Goal: Task Accomplishment & Management: Manage account settings

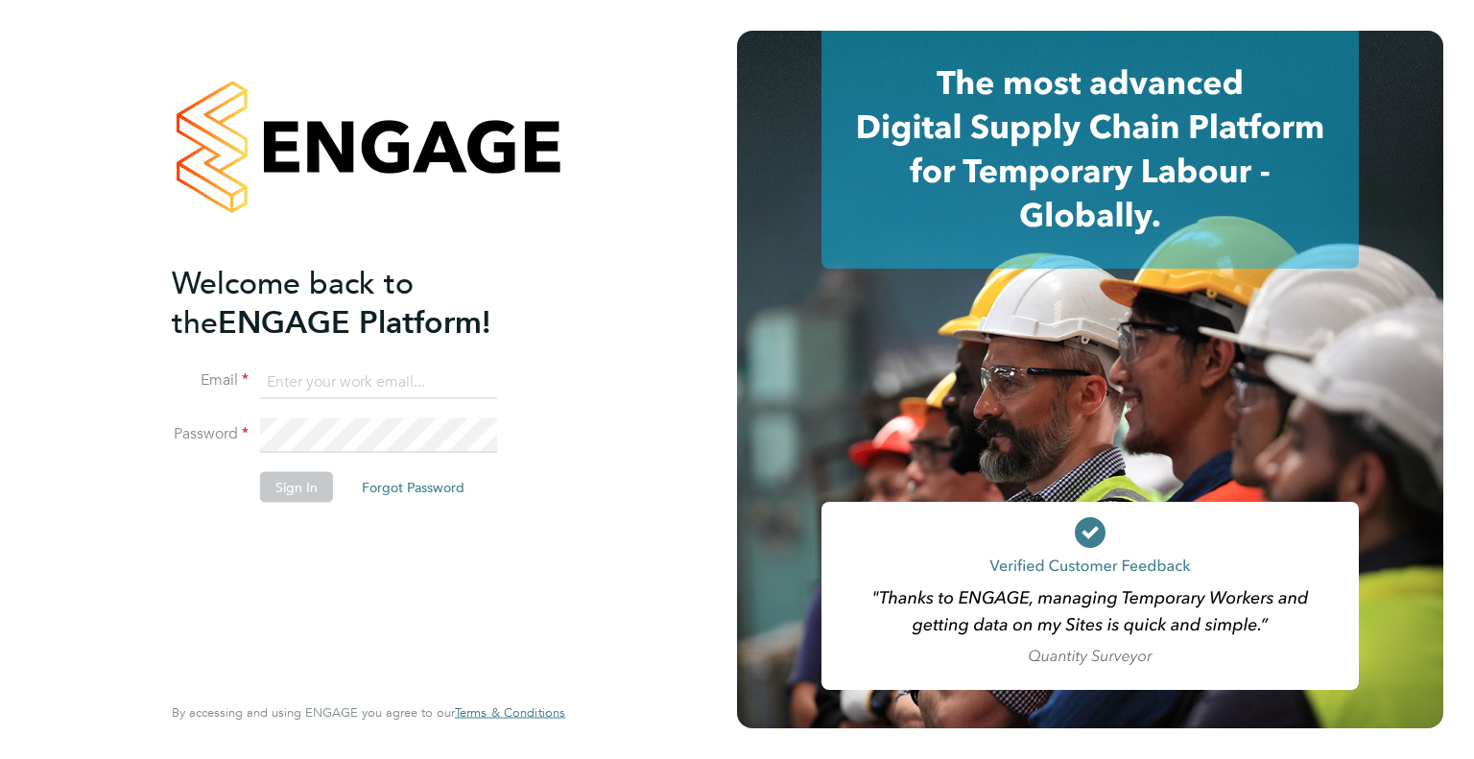
type input "[PERSON_NAME][EMAIL_ADDRESS][PERSON_NAME][DOMAIN_NAME]"
drag, startPoint x: 286, startPoint y: 499, endPoint x: 340, endPoint y: 444, distance: 76.7
click at [286, 498] on button "Sign In" at bounding box center [296, 486] width 73 height 31
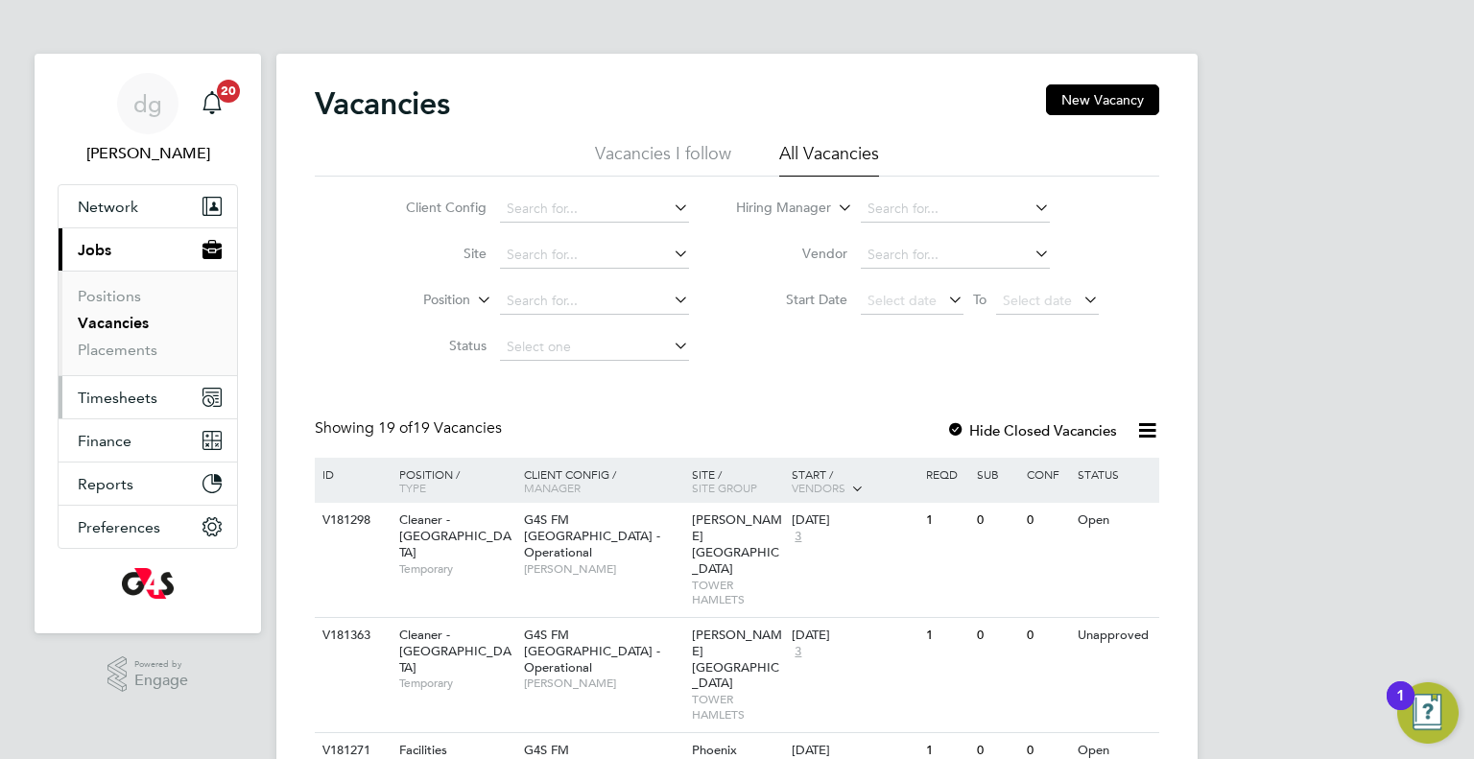
click at [98, 398] on span "Timesheets" at bounding box center [118, 398] width 80 height 18
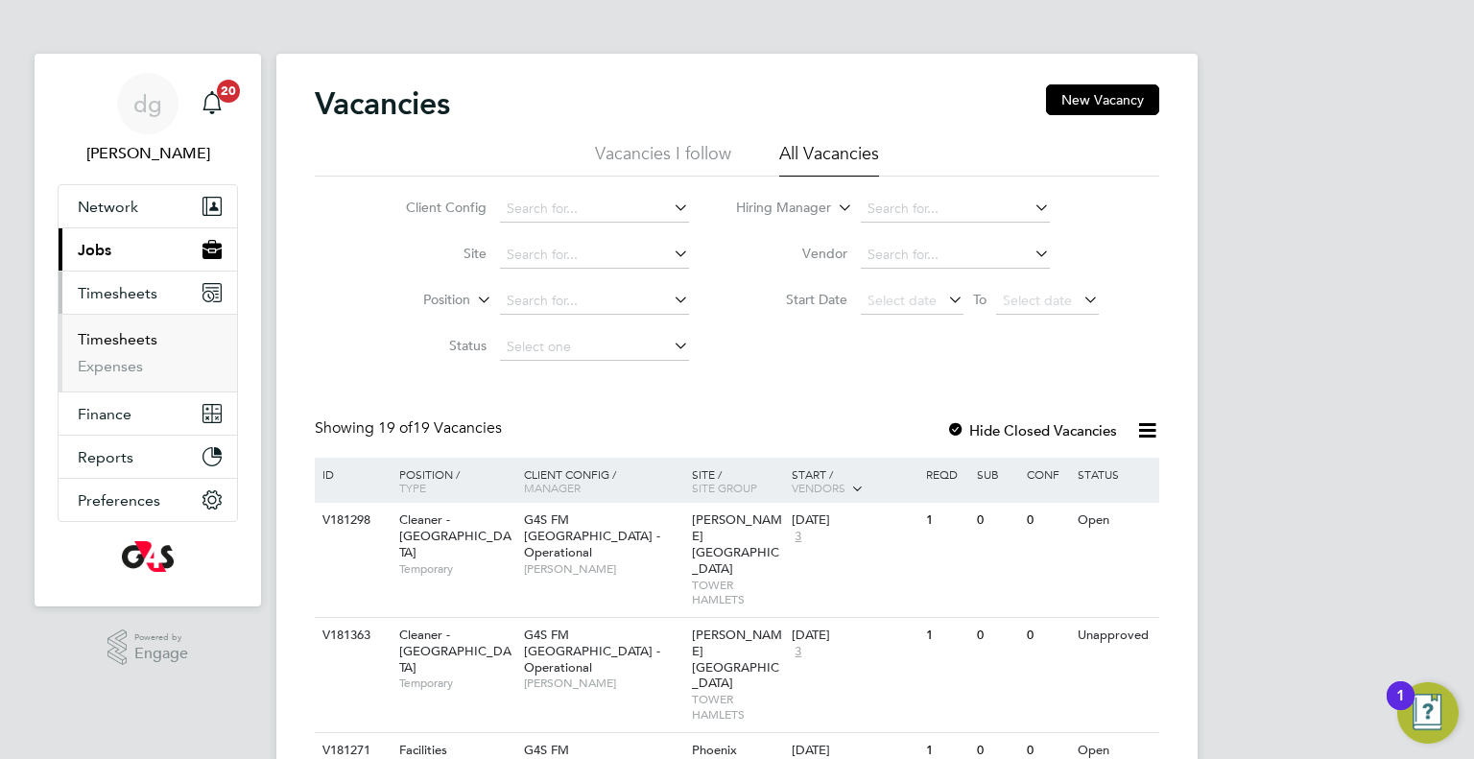
click at [107, 345] on link "Timesheets" at bounding box center [118, 339] width 80 height 18
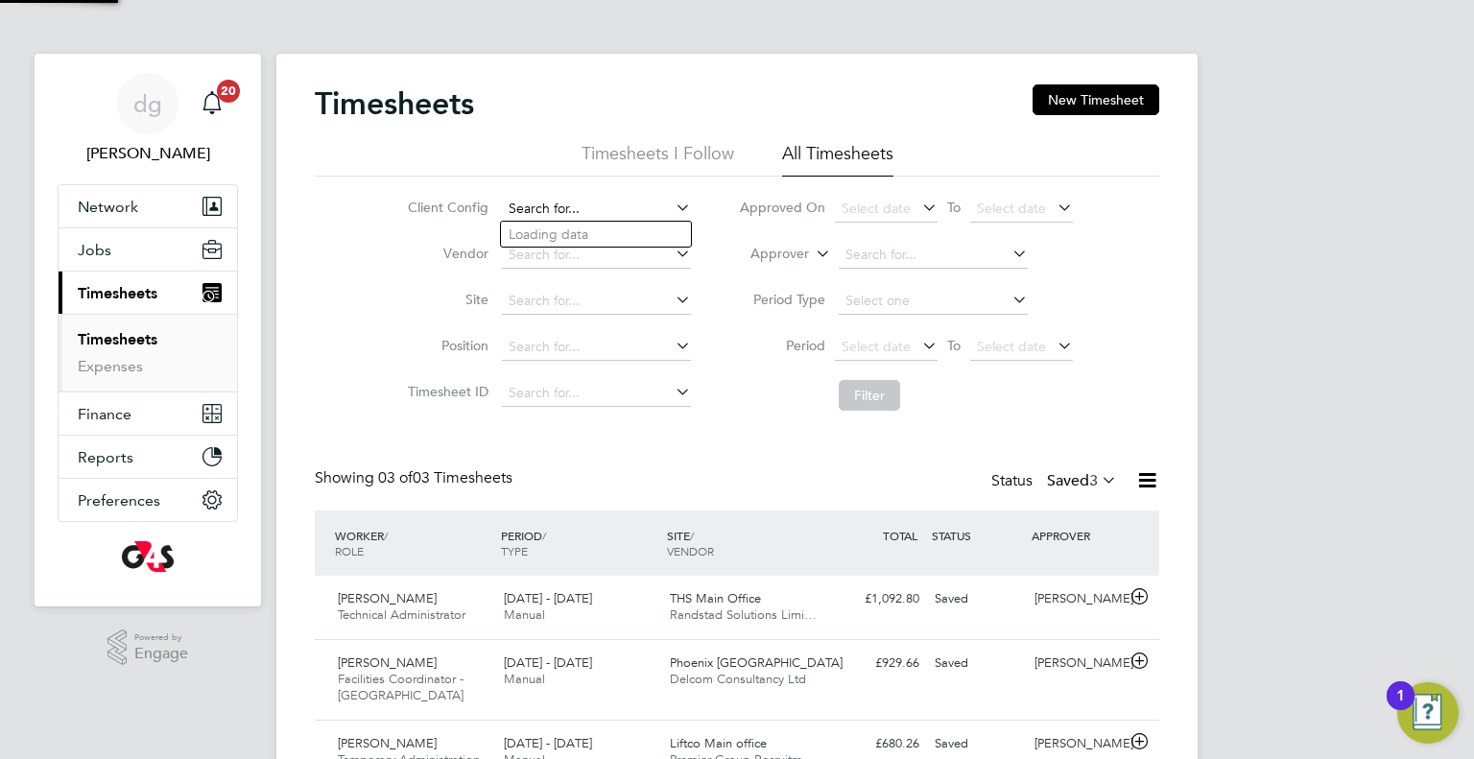
click at [560, 196] on input at bounding box center [596, 209] width 189 height 27
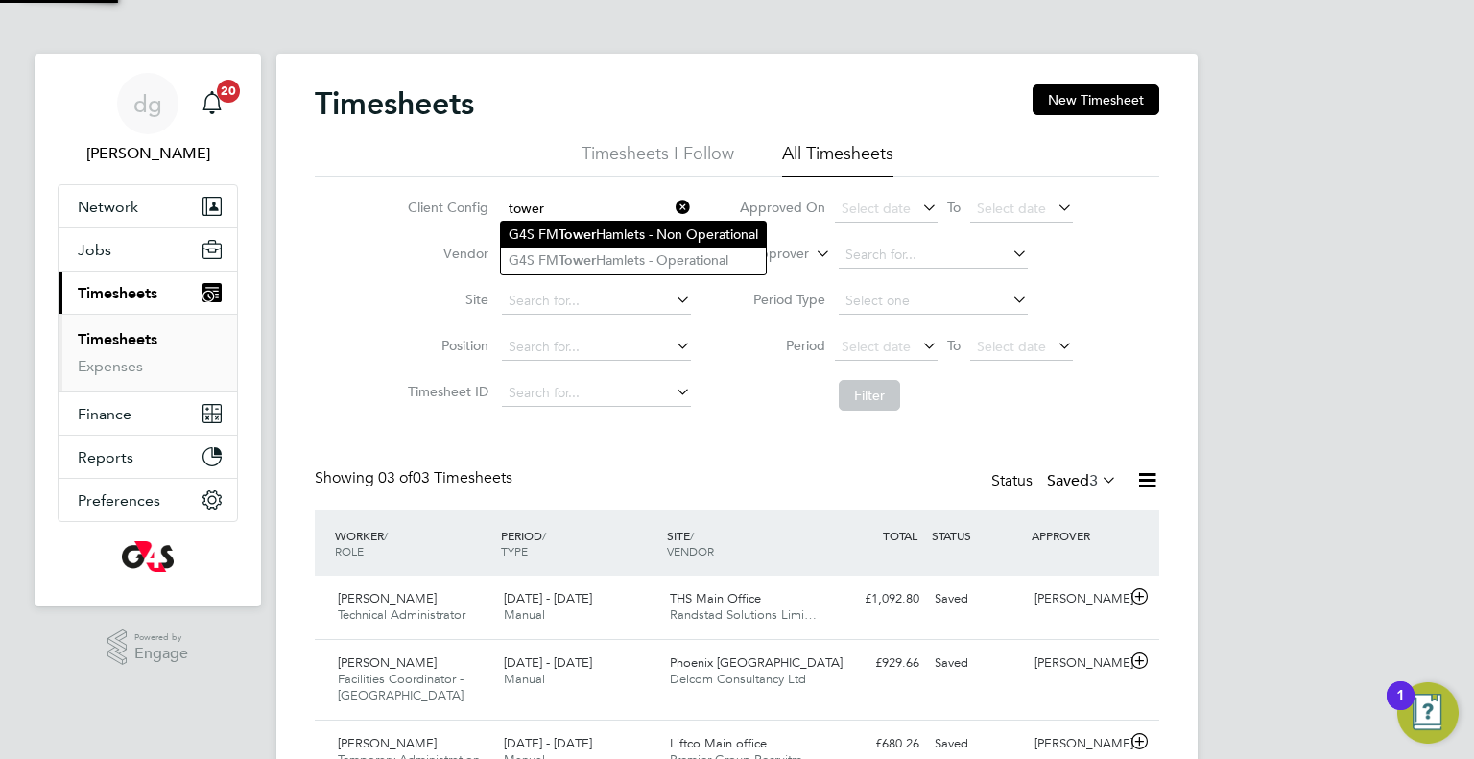
click at [579, 226] on b "Tower" at bounding box center [576, 234] width 37 height 16
type input "G4S FM Tower Hamlets - Non Operational"
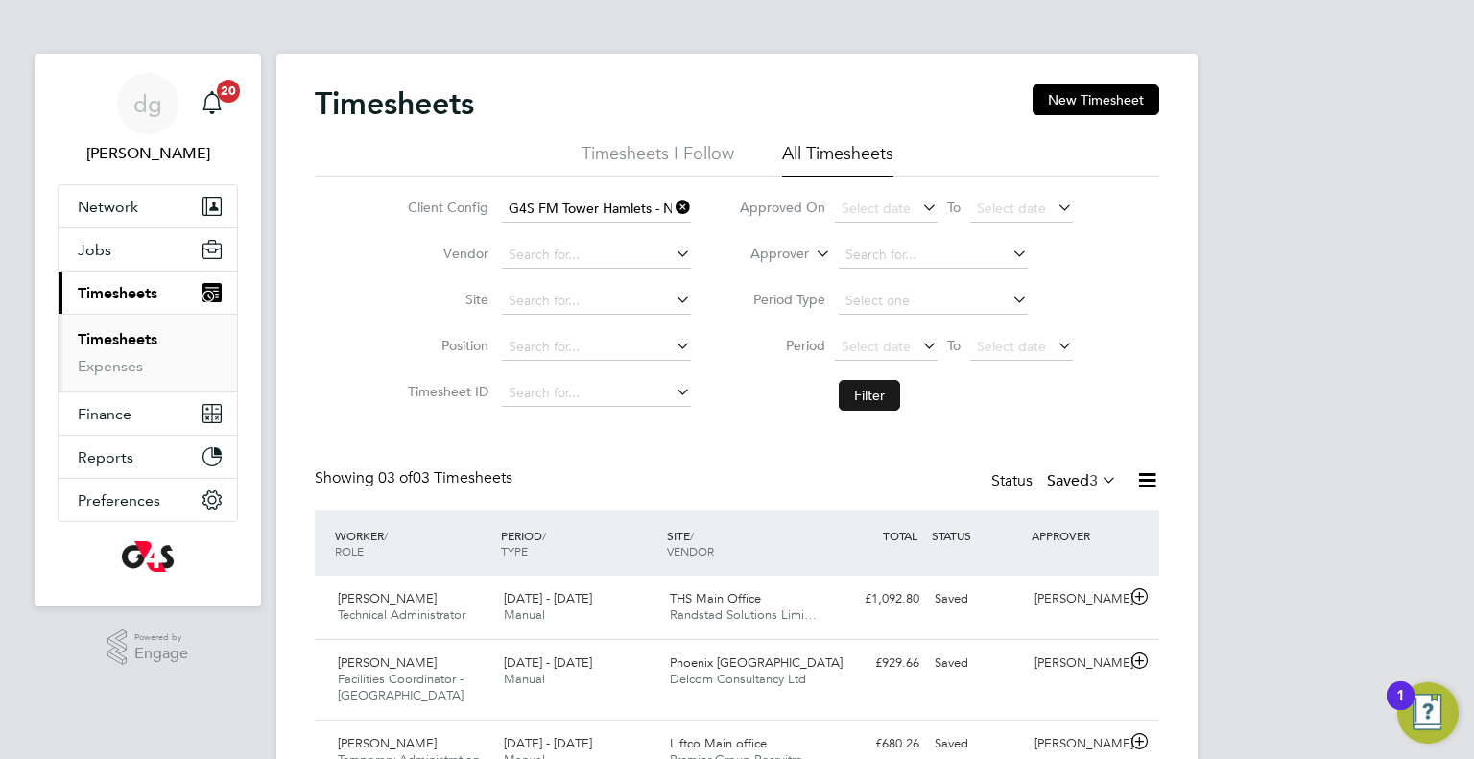
click at [871, 384] on button "Filter" at bounding box center [868, 395] width 61 height 31
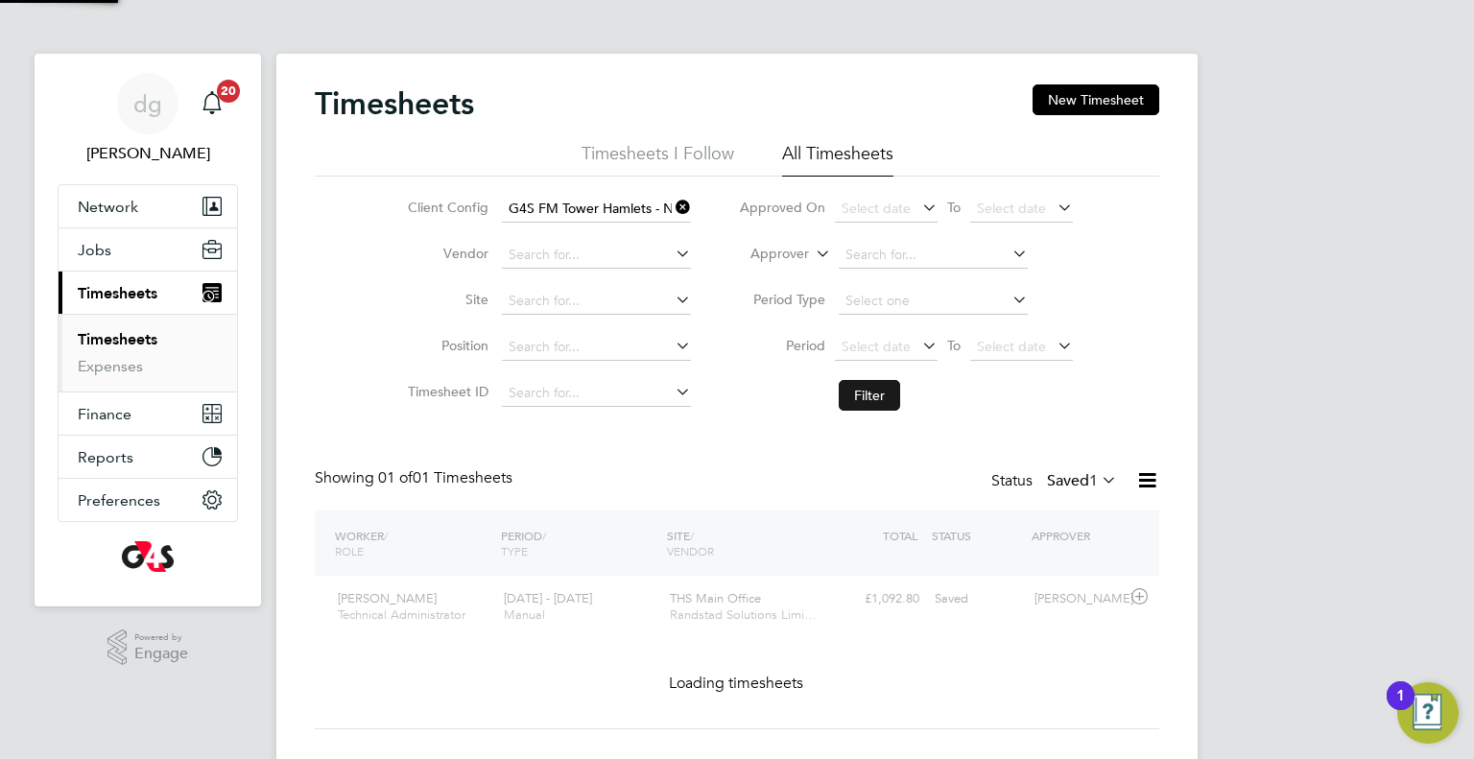
scroll to position [48, 167]
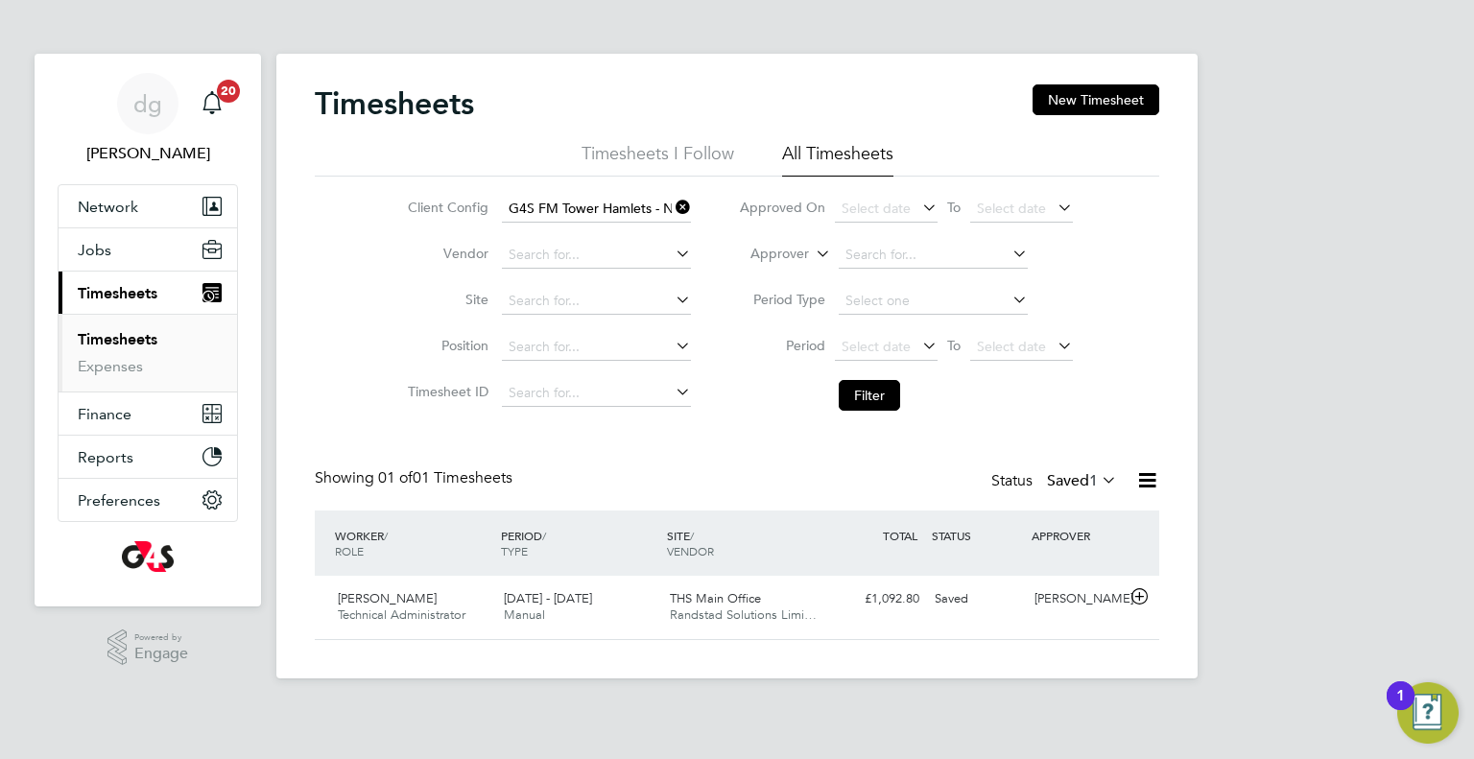
click at [1069, 478] on label "Saved 1" at bounding box center [1082, 480] width 70 height 19
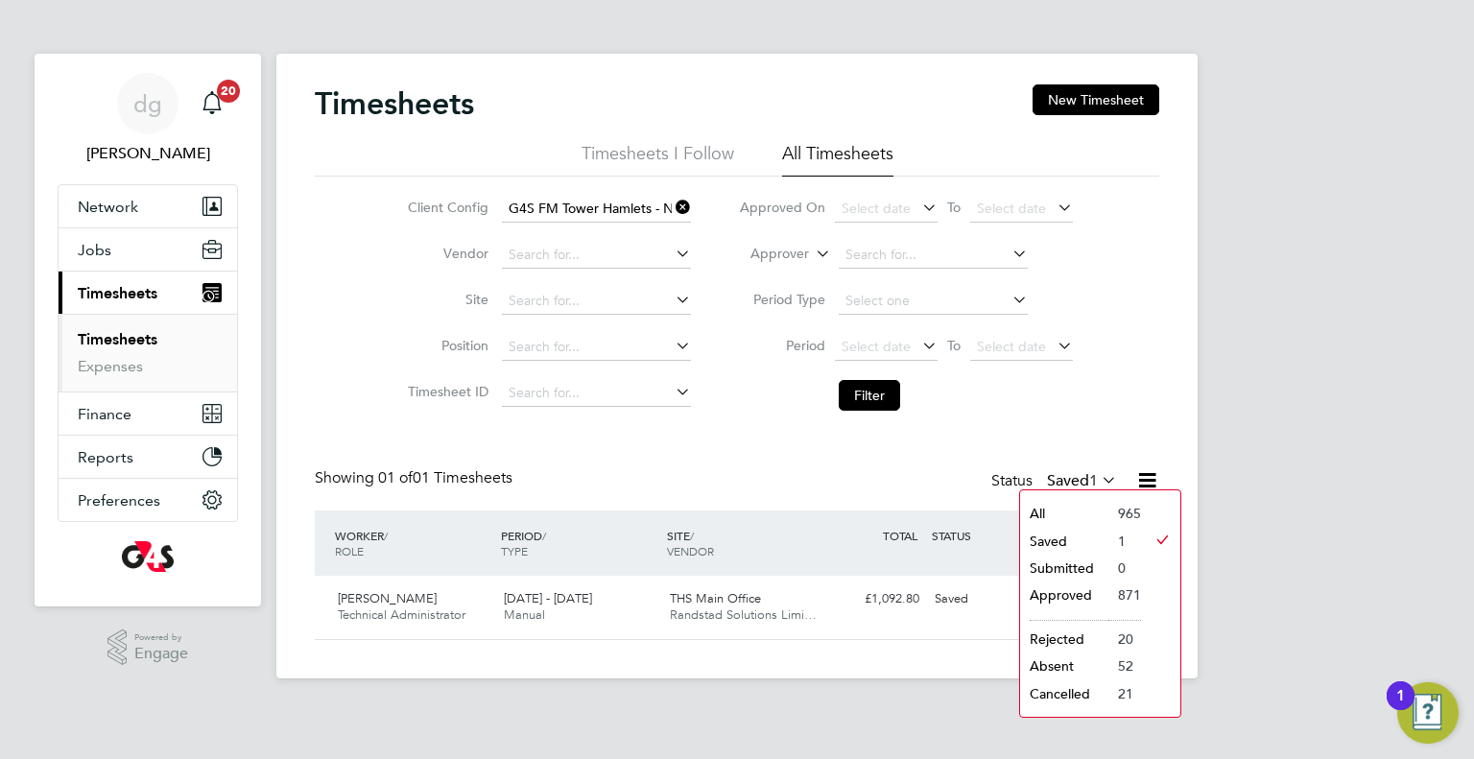
click at [1047, 541] on li "Saved" at bounding box center [1064, 541] width 88 height 27
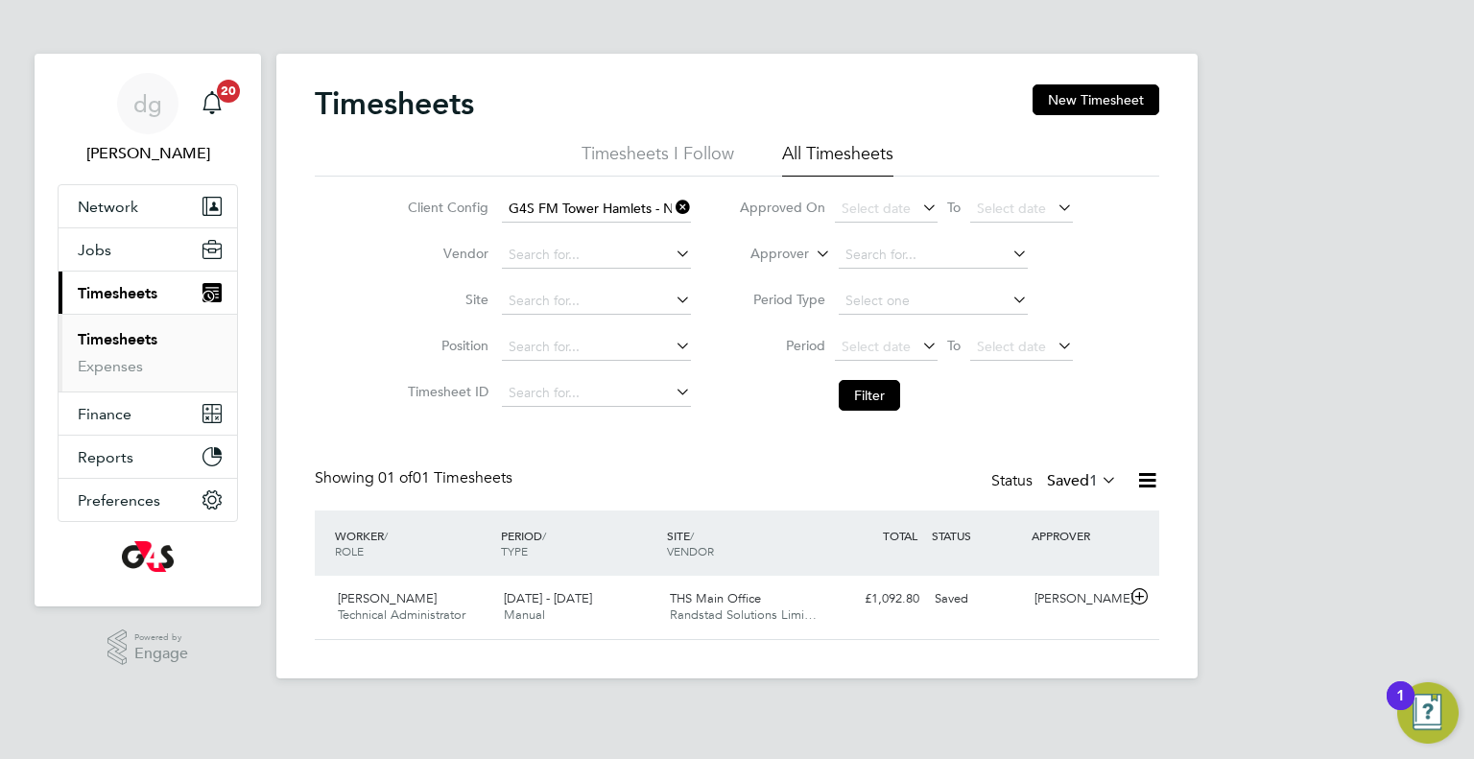
click at [1047, 481] on label "Saved 1" at bounding box center [1082, 480] width 70 height 19
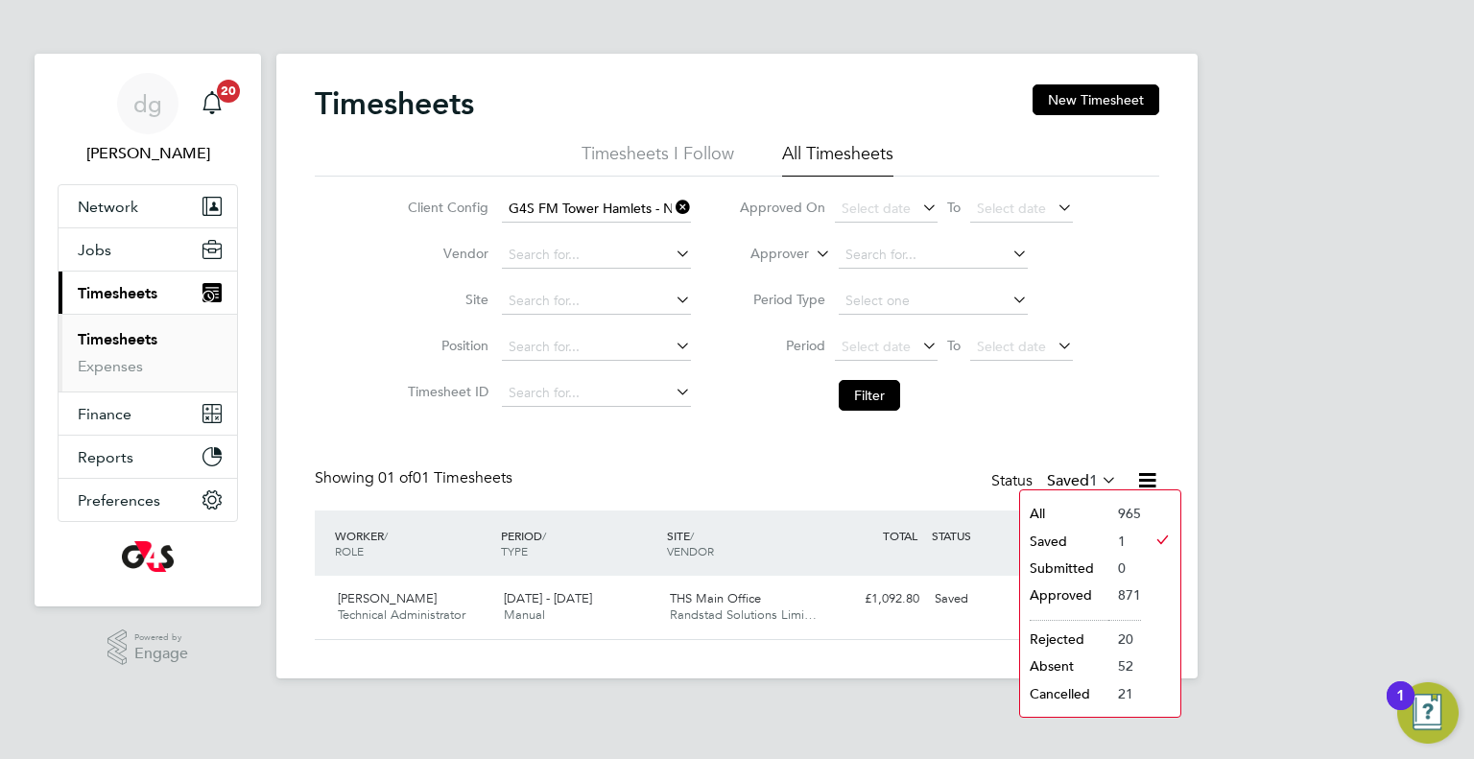
click at [1054, 568] on li "Submitted" at bounding box center [1064, 568] width 88 height 27
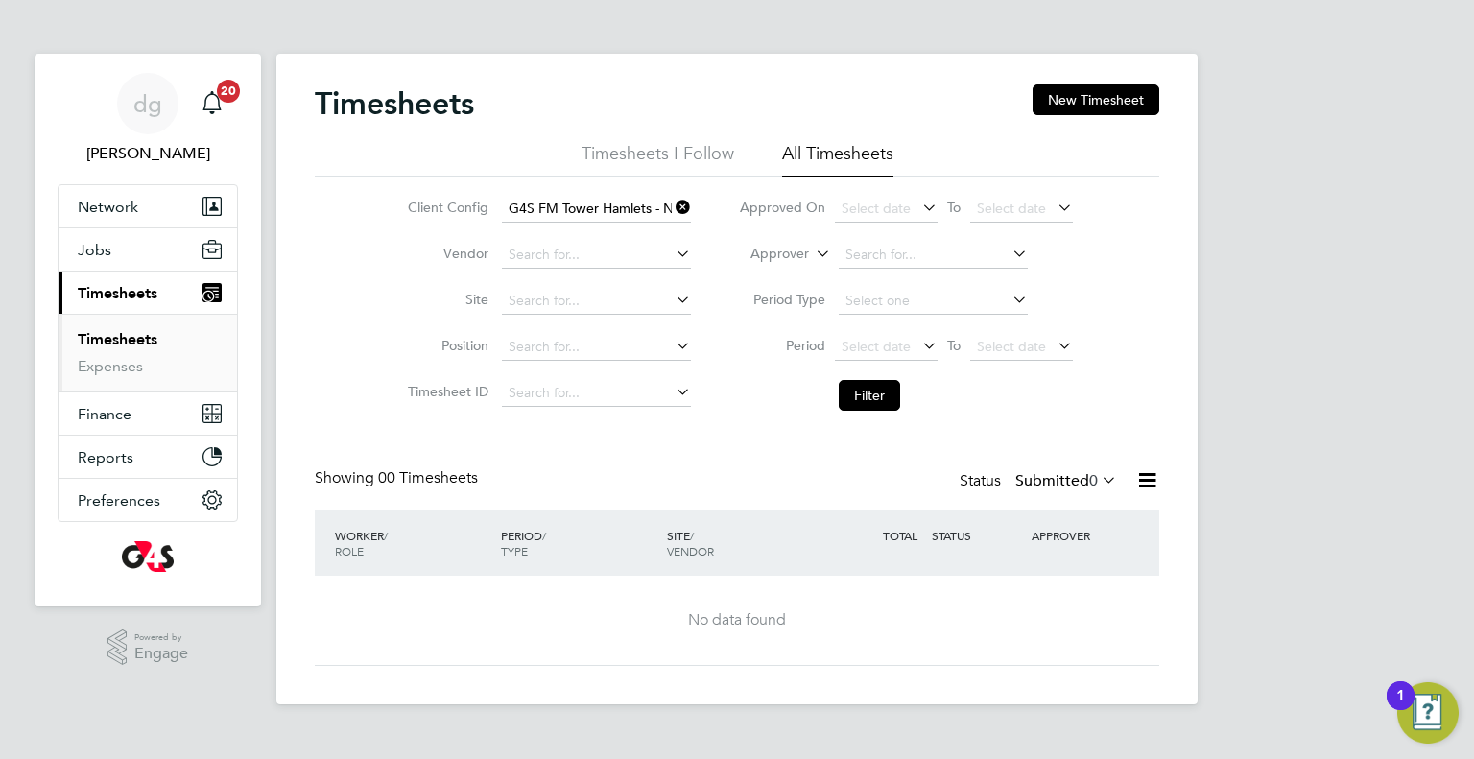
click at [1051, 474] on label "Submitted 0" at bounding box center [1066, 480] width 102 height 19
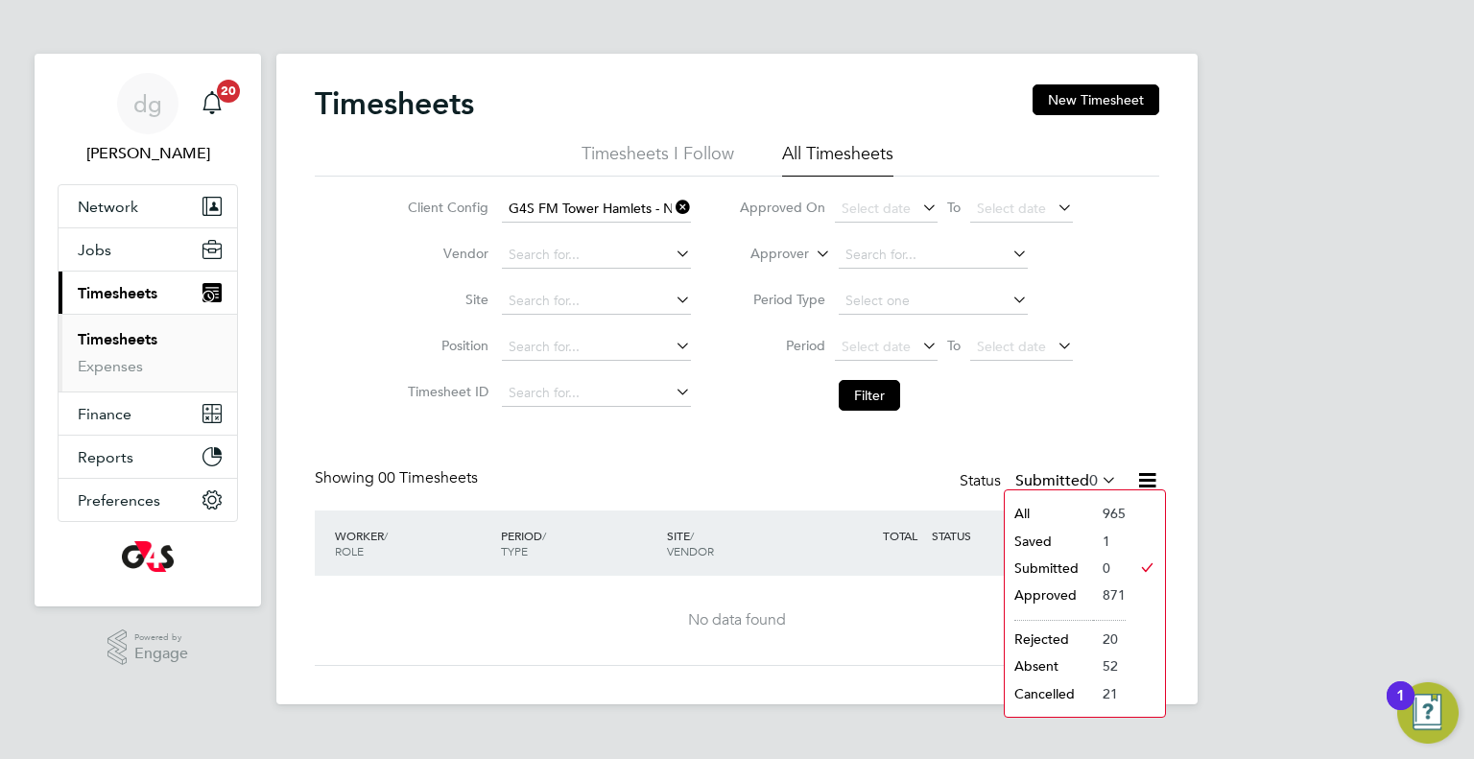
click at [1058, 592] on li "Approved" at bounding box center [1048, 594] width 88 height 27
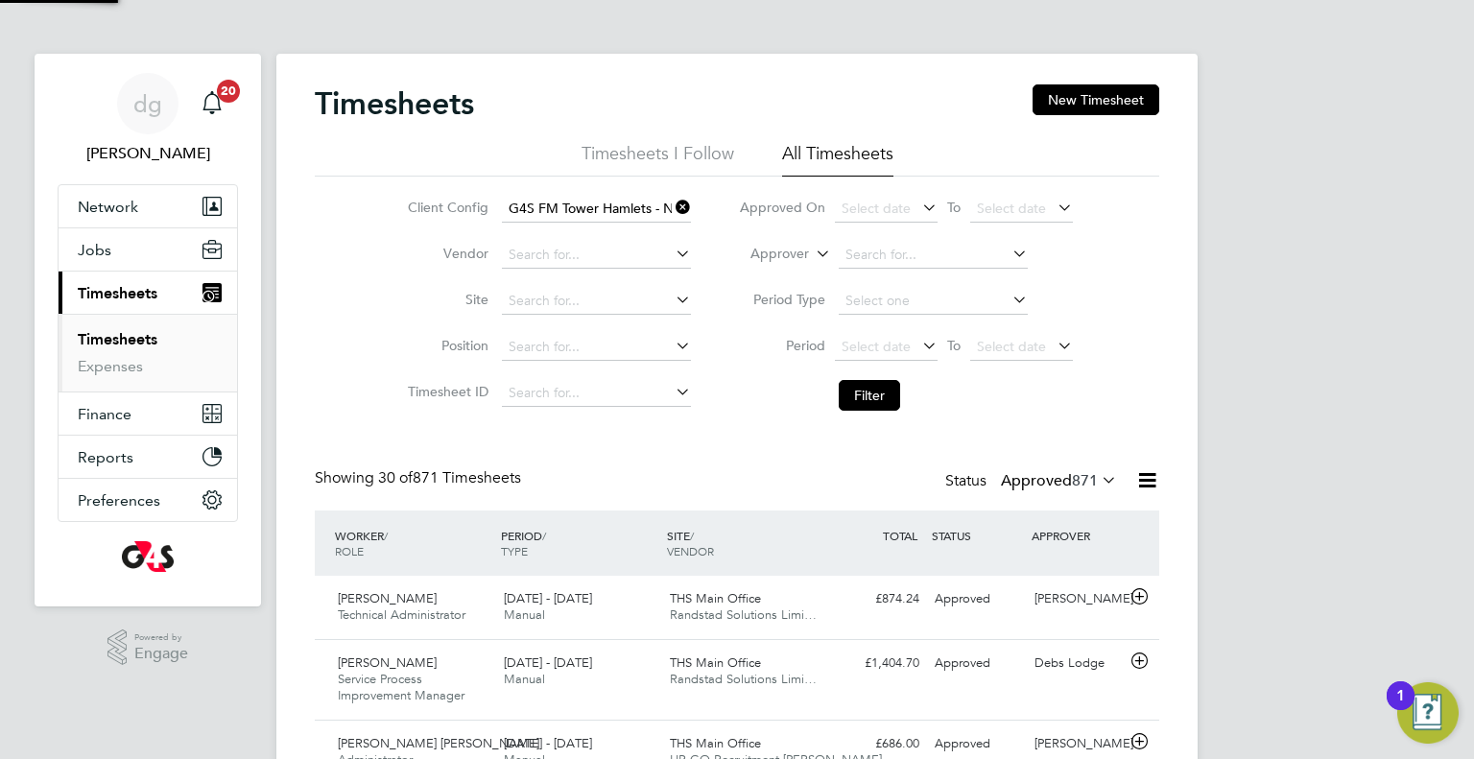
scroll to position [9, 10]
click at [92, 350] on li "Timesheets" at bounding box center [150, 343] width 144 height 27
click at [100, 341] on link "Timesheets" at bounding box center [118, 339] width 80 height 18
click at [102, 358] on link "Expenses" at bounding box center [110, 366] width 65 height 18
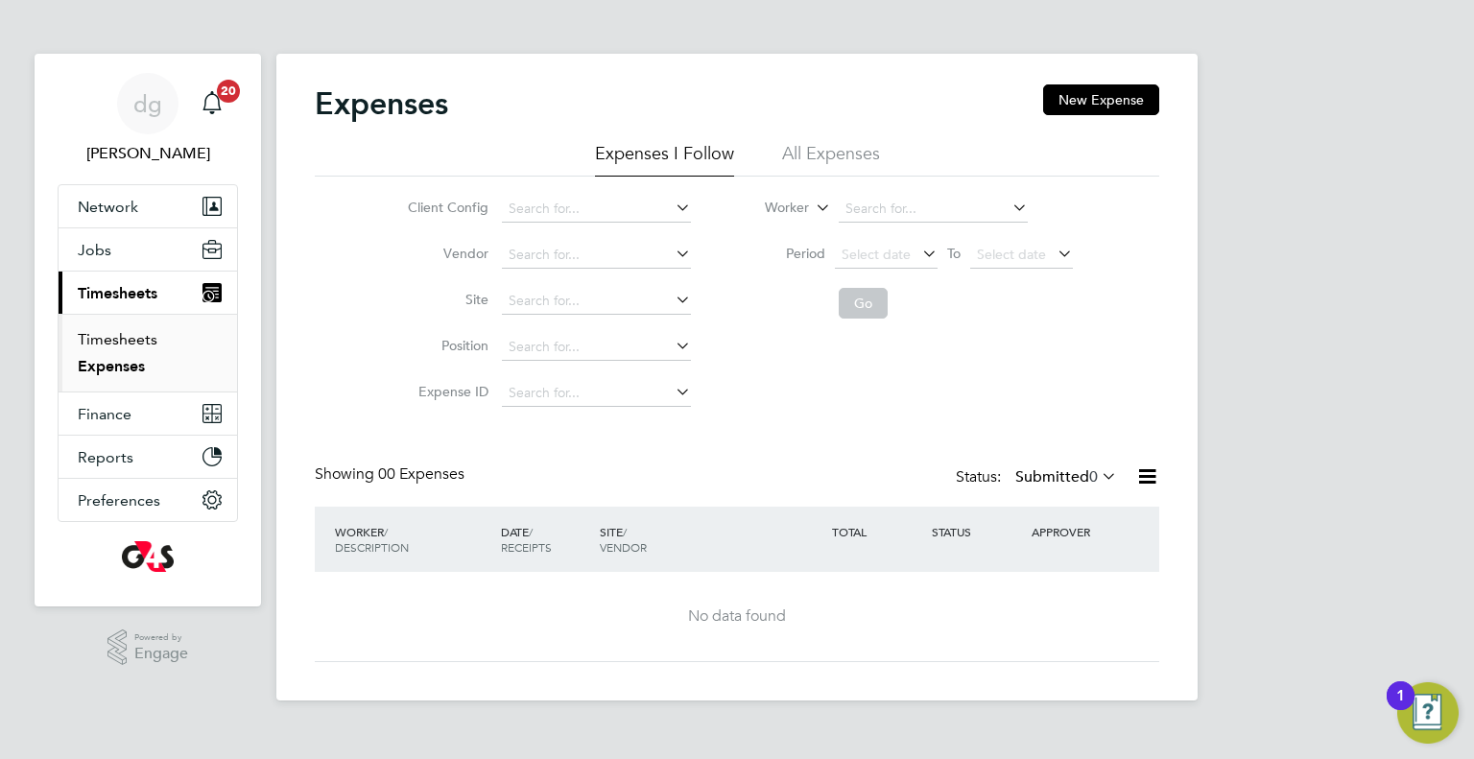
click at [106, 341] on link "Timesheets" at bounding box center [118, 339] width 80 height 18
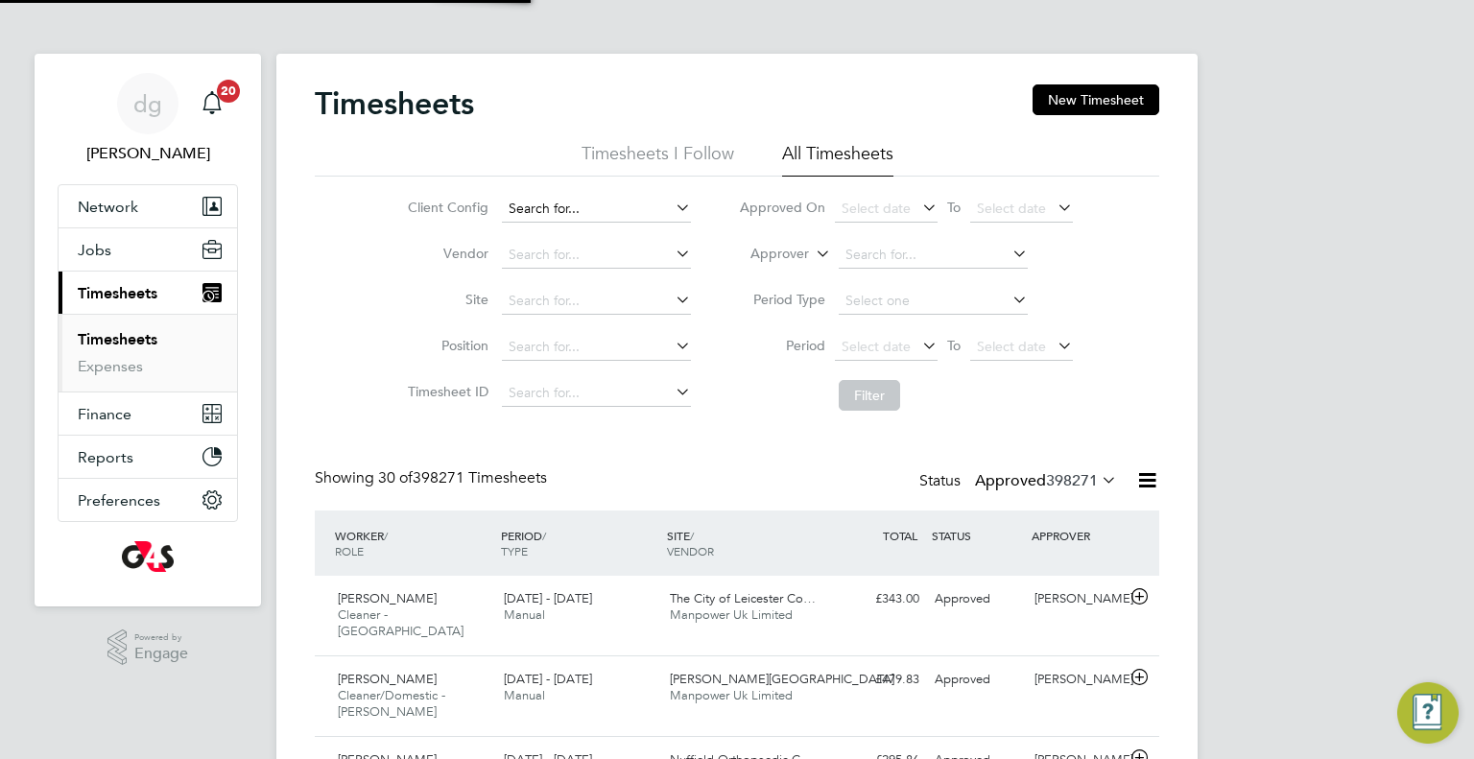
click at [542, 211] on input at bounding box center [596, 209] width 189 height 27
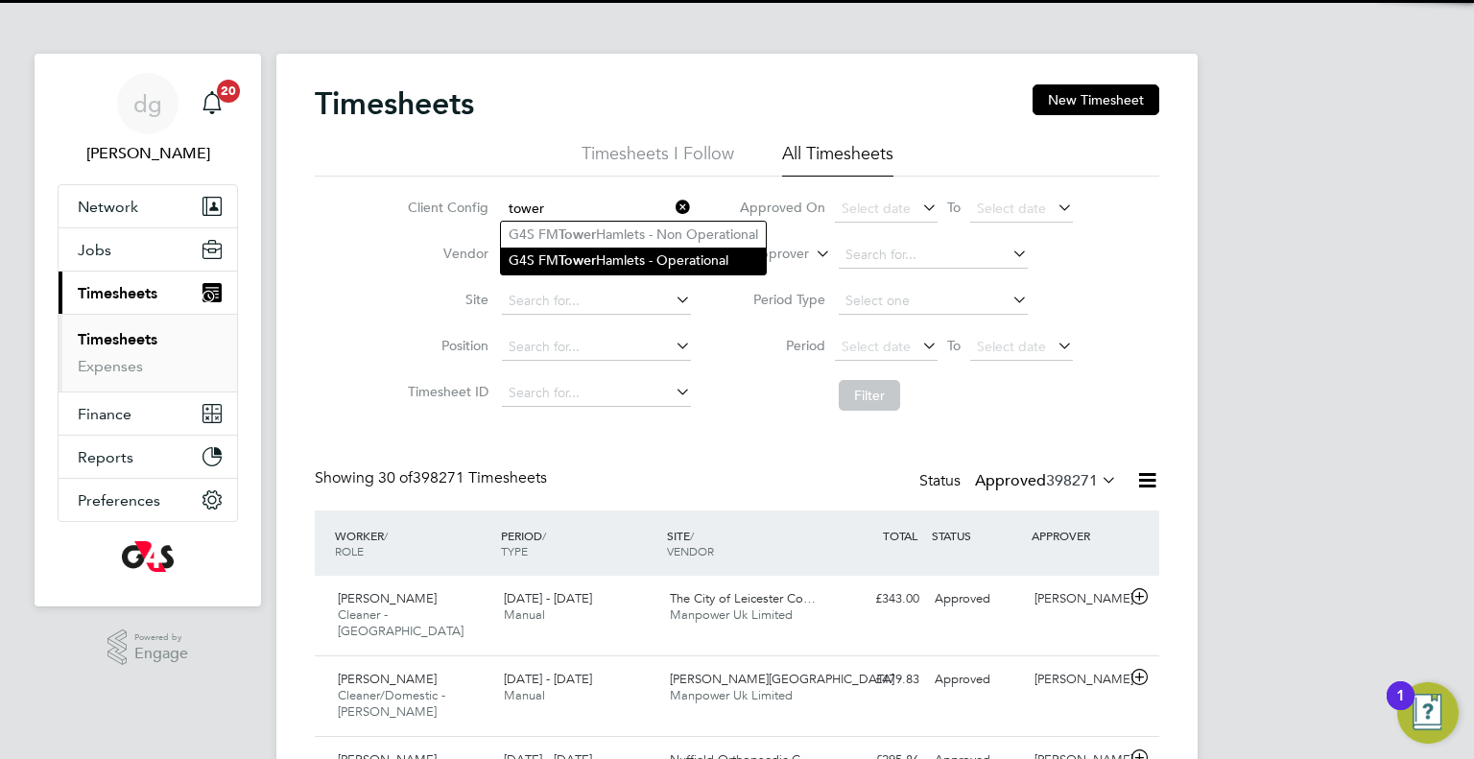
click at [553, 248] on li "G4S FM [GEOGRAPHIC_DATA] - Operational" at bounding box center [633, 261] width 265 height 26
type input "G4S FM [GEOGRAPHIC_DATA] - Operational"
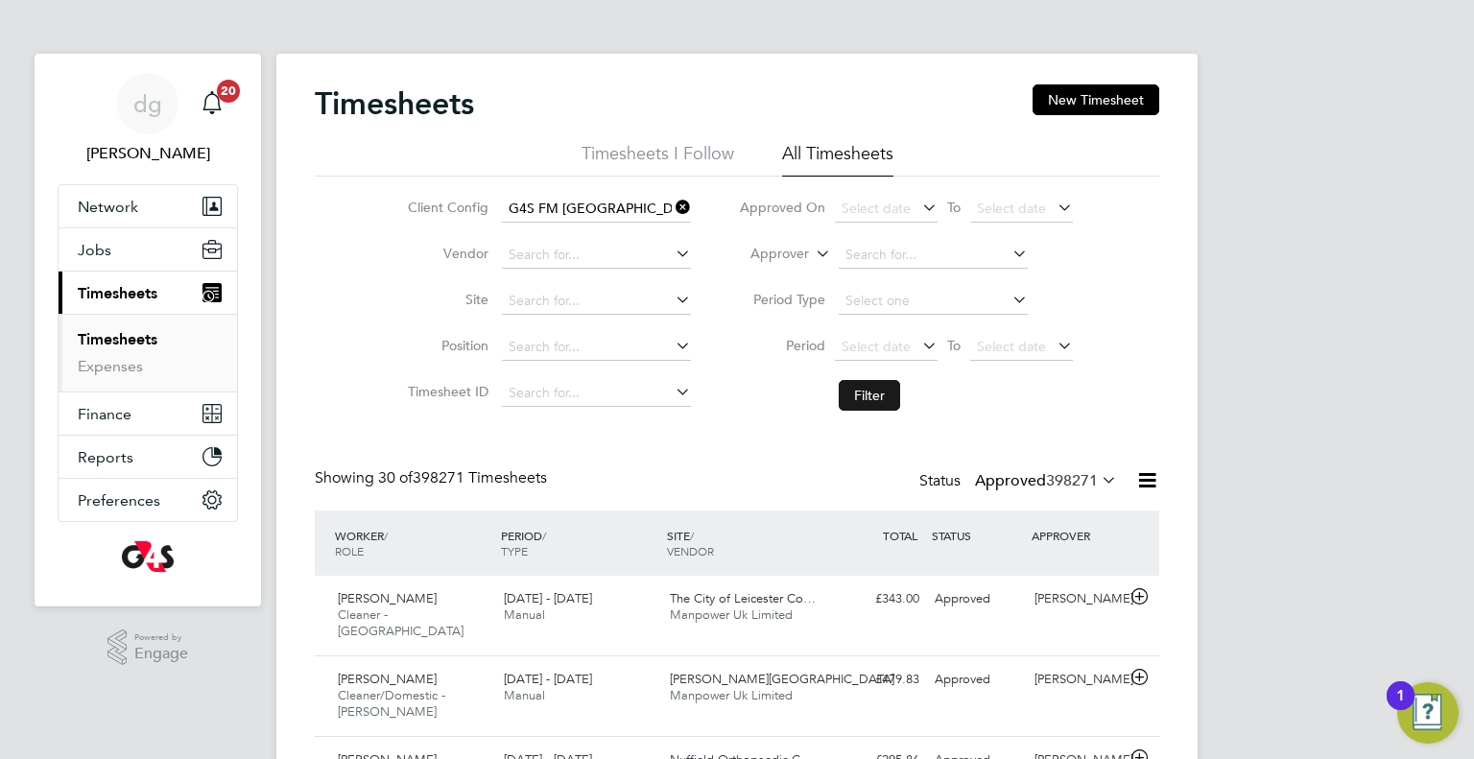
click at [880, 388] on button "Filter" at bounding box center [868, 395] width 61 height 31
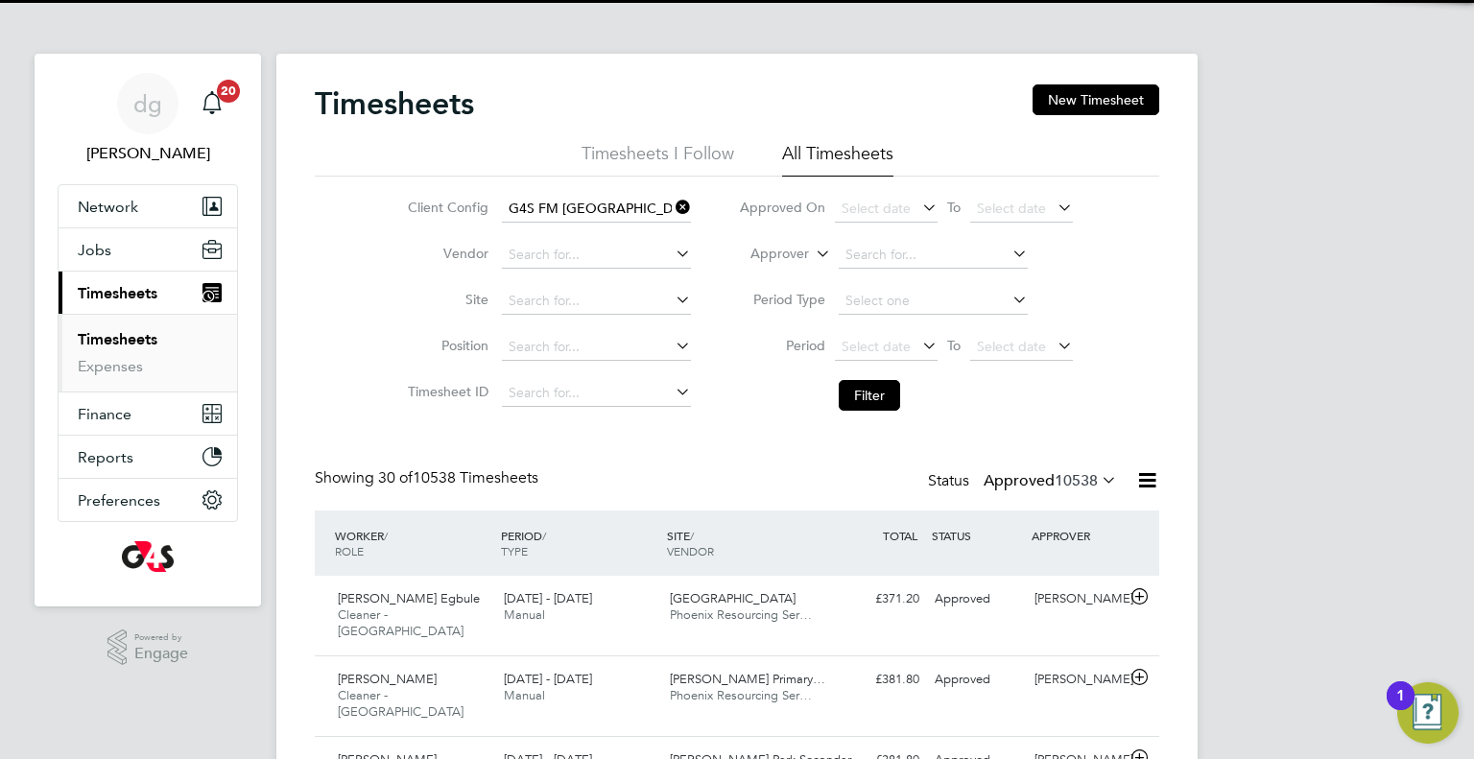
click at [1004, 486] on label "Approved 10538" at bounding box center [1049, 480] width 133 height 19
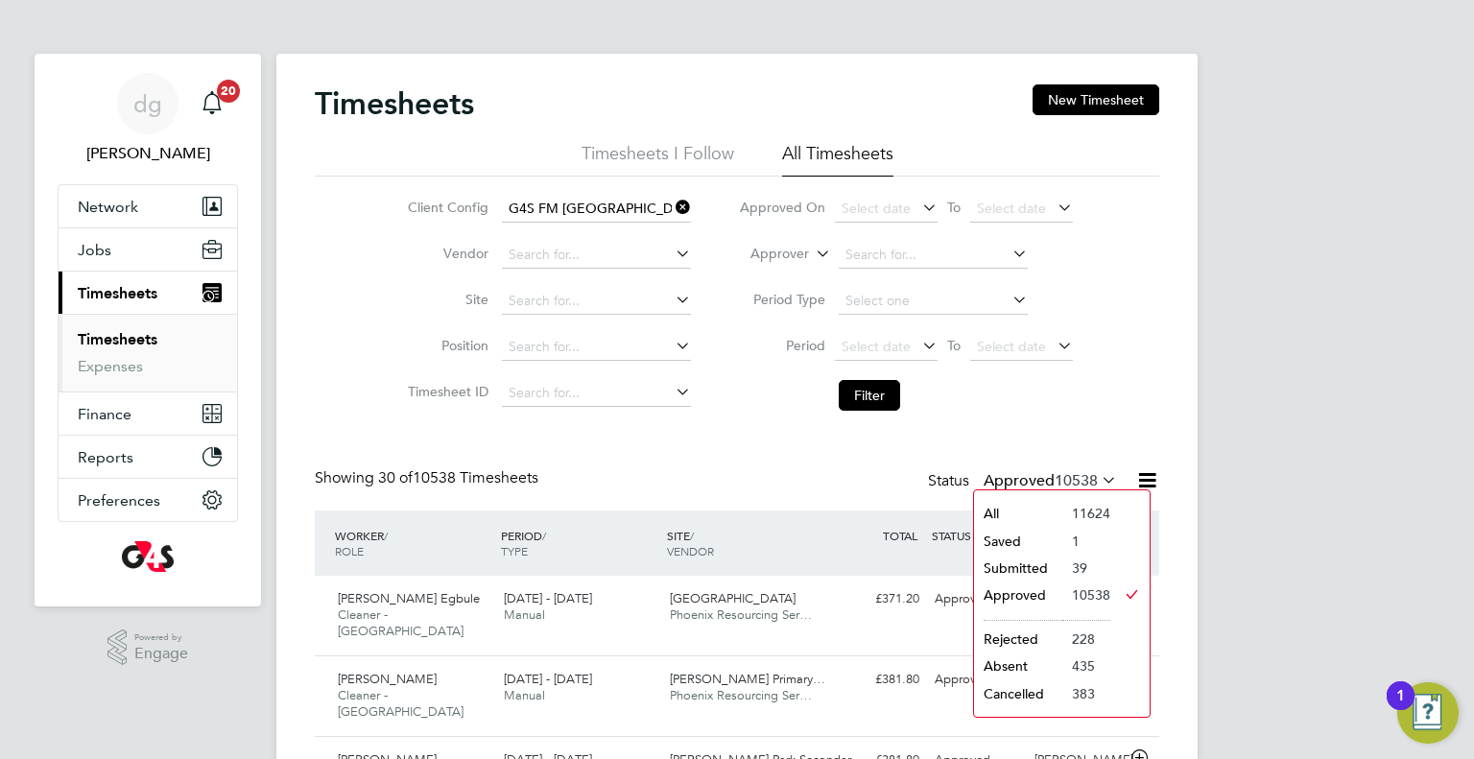
click at [997, 566] on li "Submitted" at bounding box center [1018, 568] width 88 height 27
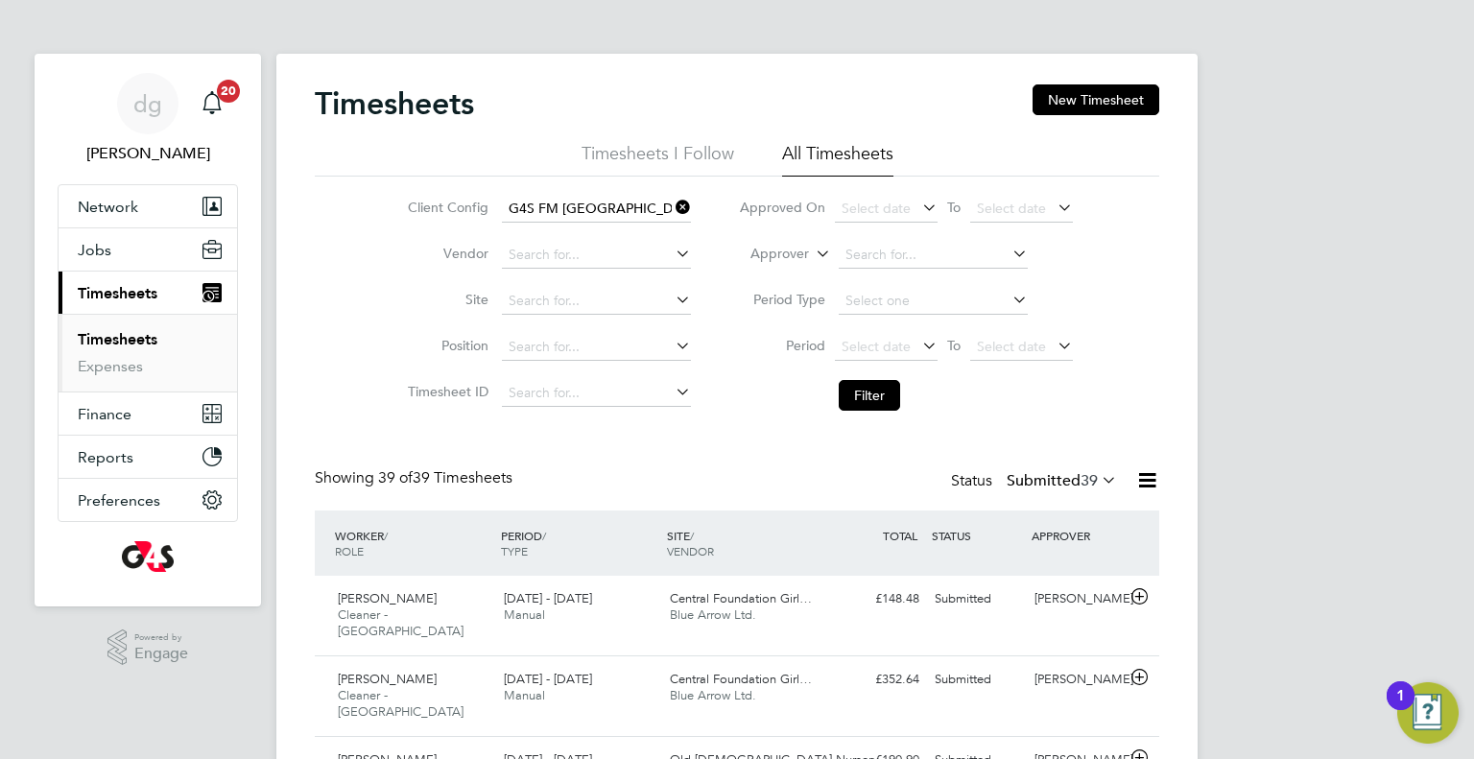
click at [1081, 495] on div "Showing 39 of 39 Timesheets Status Submitted 39" at bounding box center [737, 489] width 844 height 42
click at [1081, 476] on span "39" at bounding box center [1088, 480] width 17 height 19
click at [868, 302] on input at bounding box center [932, 301] width 189 height 27
click at [809, 332] on li "Period Select date To Select date" at bounding box center [906, 347] width 382 height 46
click at [869, 344] on span "Select date" at bounding box center [875, 346] width 69 height 17
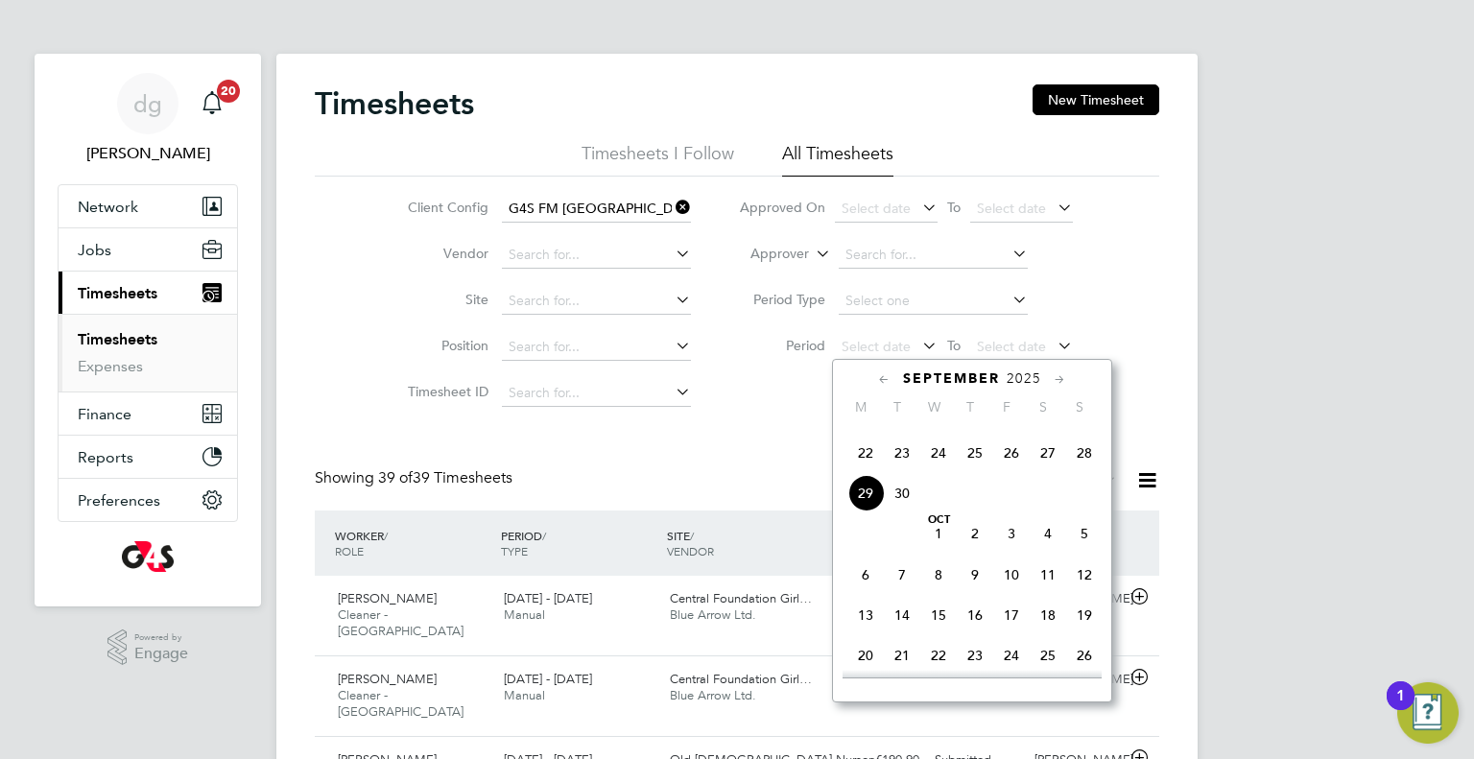
click at [867, 471] on span "22" at bounding box center [865, 453] width 36 height 36
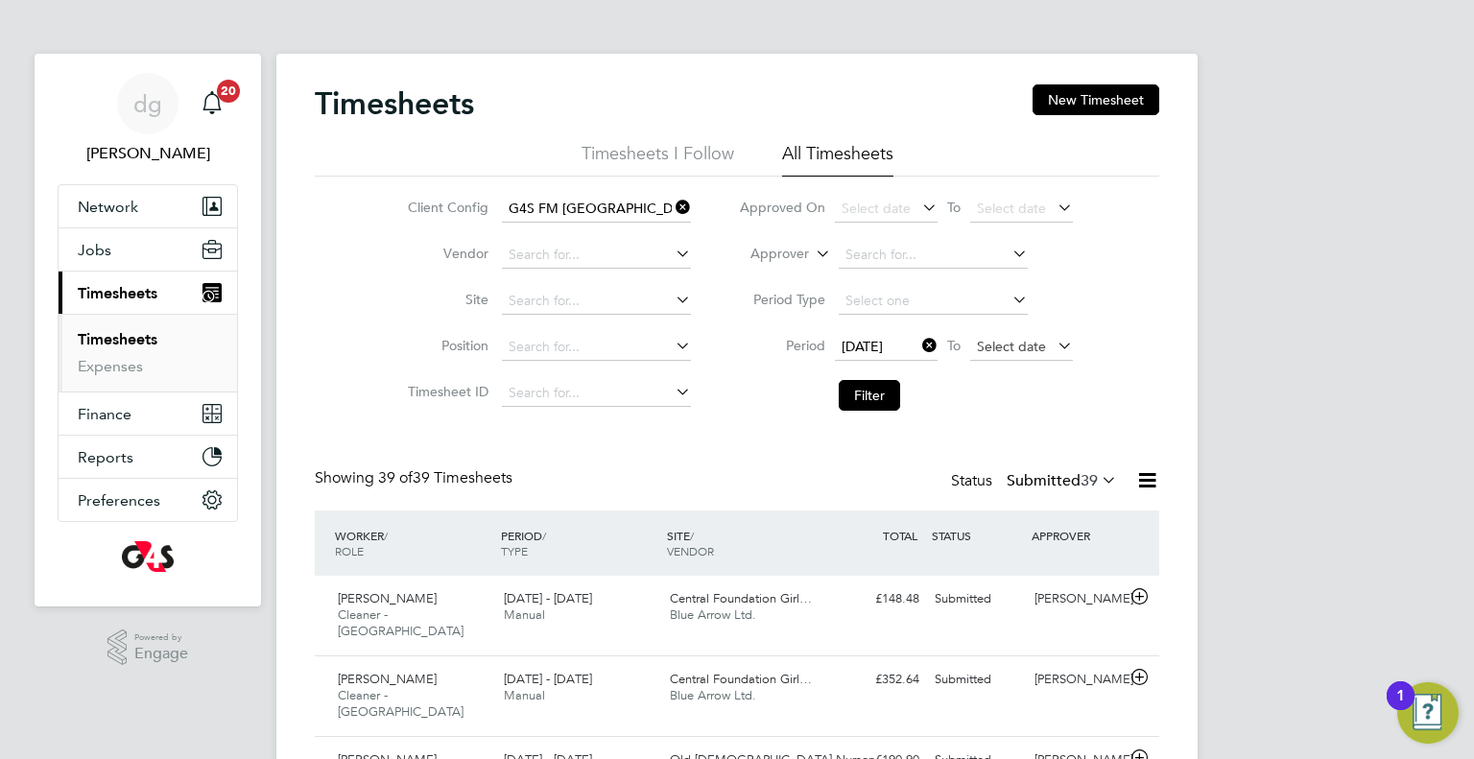
click at [1003, 344] on span "Select date" at bounding box center [1011, 346] width 69 height 17
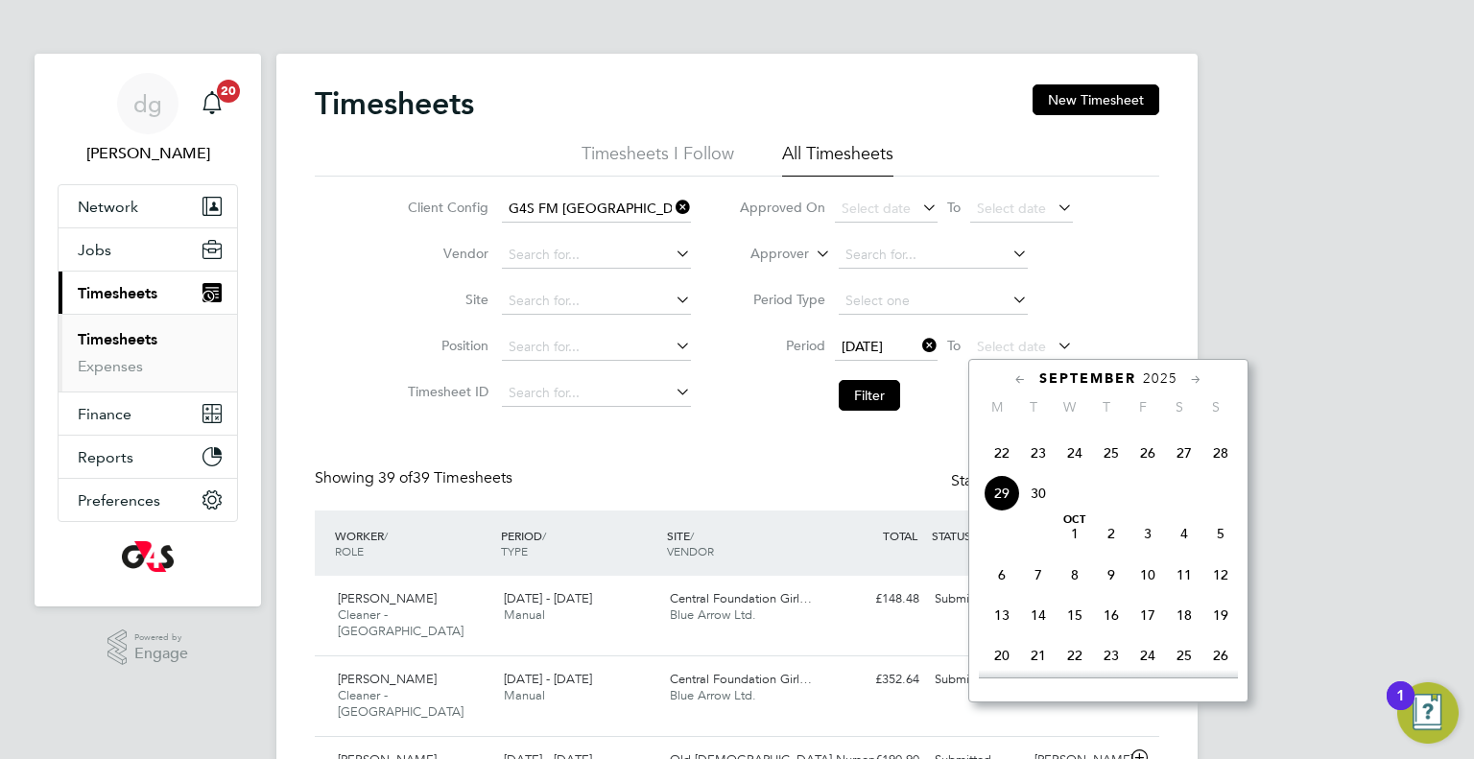
click at [1222, 471] on span "28" at bounding box center [1220, 453] width 36 height 36
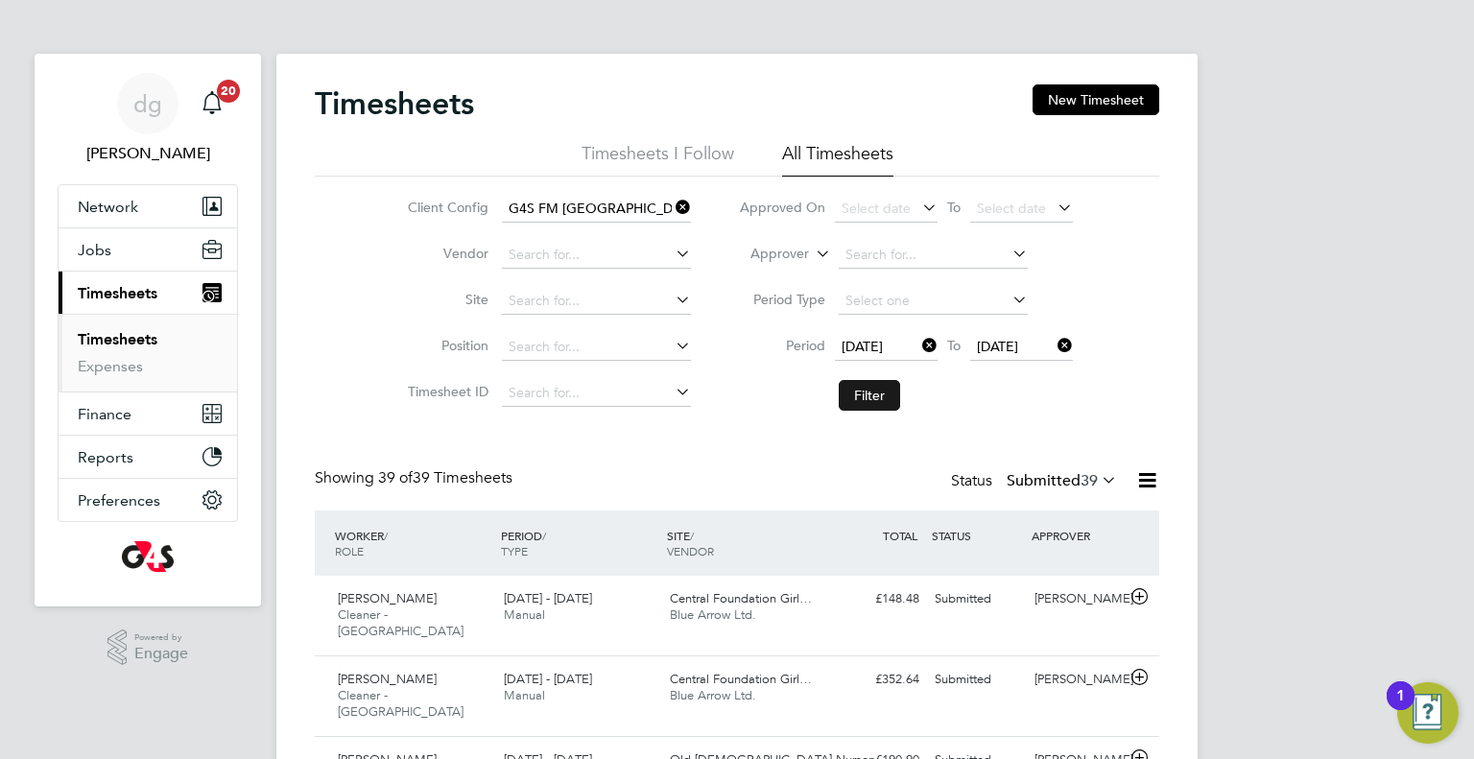
click at [854, 382] on button "Filter" at bounding box center [868, 395] width 61 height 31
click at [1080, 477] on span "39" at bounding box center [1088, 480] width 17 height 19
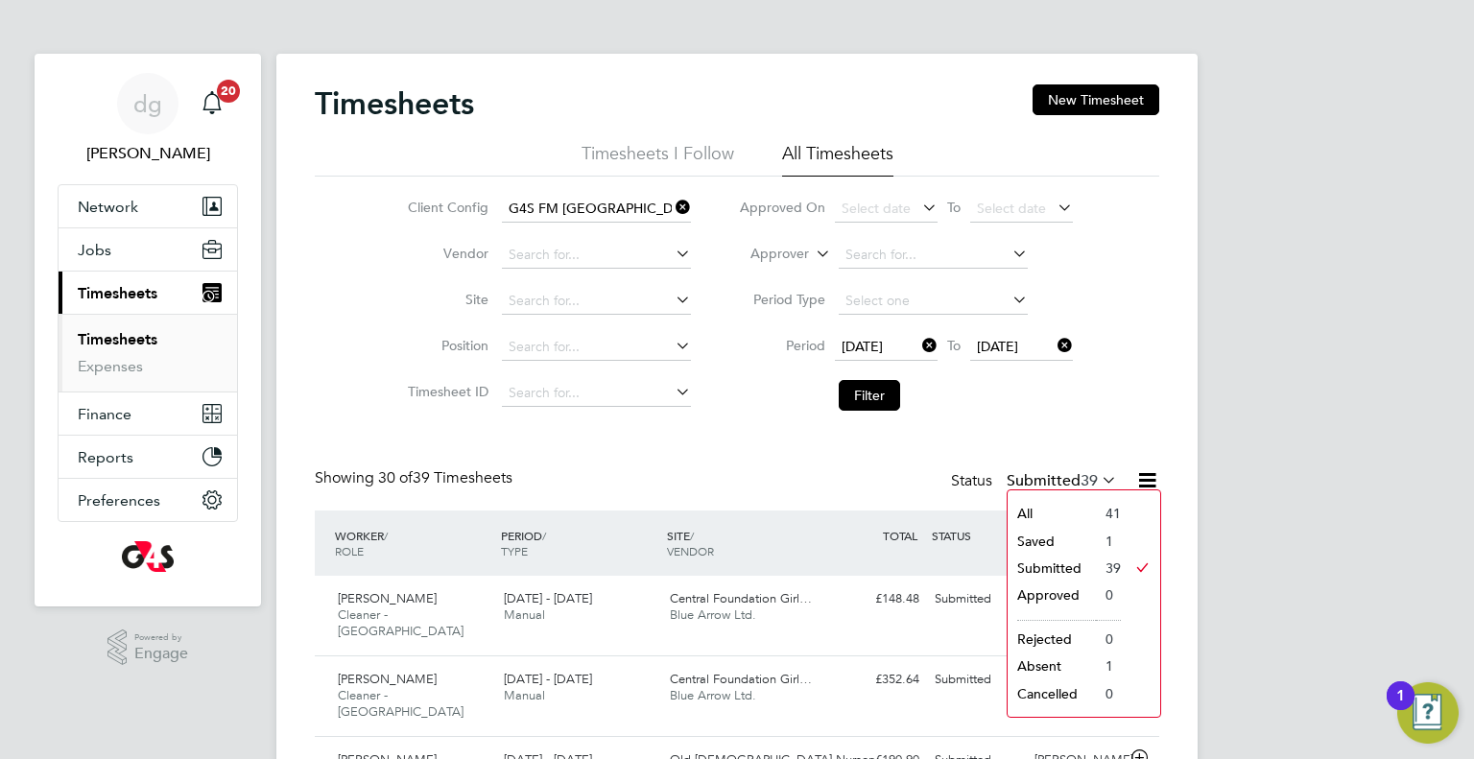
click at [1136, 415] on div "Client Config G4S FM [GEOGRAPHIC_DATA] - Operational Vendor Site Position Times…" at bounding box center [737, 299] width 844 height 244
